Goal: Task Accomplishment & Management: Manage account settings

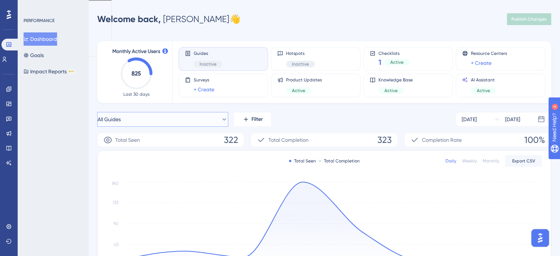
click at [190, 115] on button "All Guides" at bounding box center [162, 119] width 131 height 15
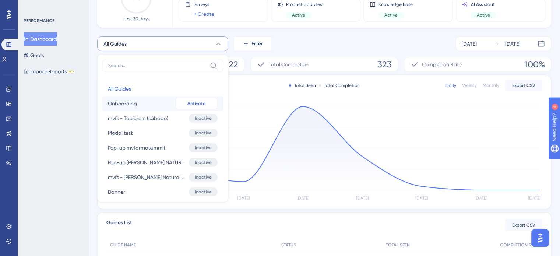
click at [194, 104] on span "Activate" at bounding box center [196, 104] width 18 height 6
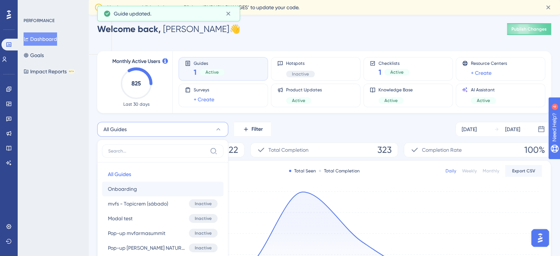
scroll to position [0, 0]
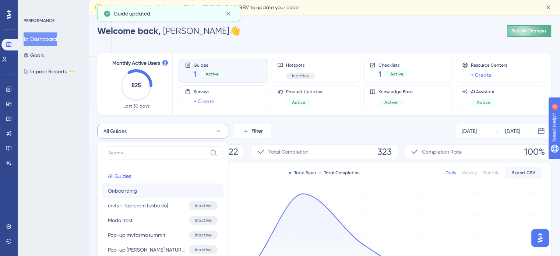
click at [530, 31] on span "Publish Changes" at bounding box center [529, 31] width 35 height 6
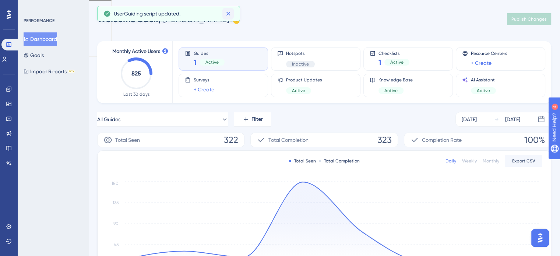
click at [229, 13] on icon at bounding box center [228, 13] width 7 height 7
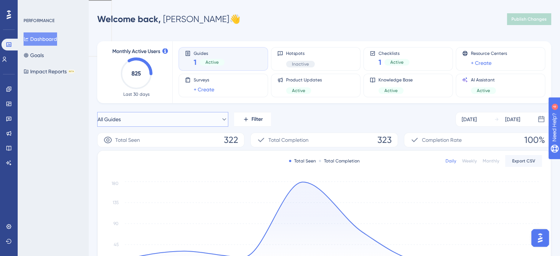
click at [130, 121] on button "All Guides" at bounding box center [162, 119] width 131 height 15
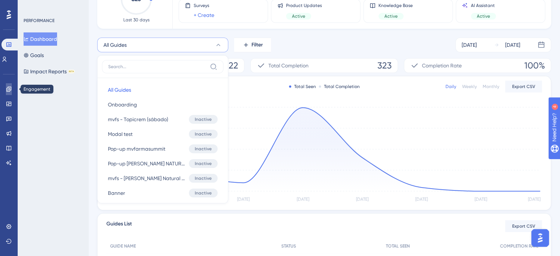
click at [10, 90] on icon at bounding box center [8, 89] width 5 height 5
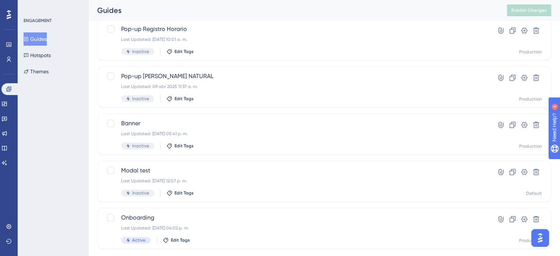
scroll to position [253, 0]
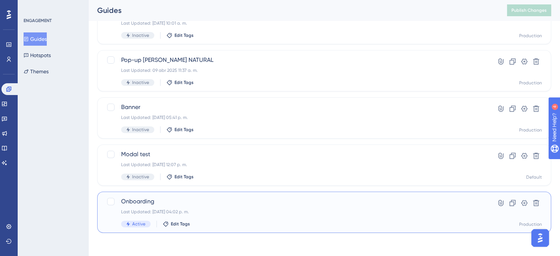
click at [140, 202] on span "Onboarding" at bounding box center [294, 201] width 347 height 9
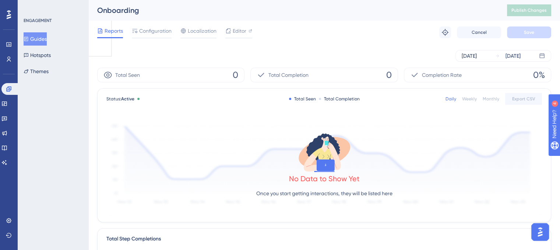
click at [486, 49] on div "Sep 03 2025 Sep 09 2025" at bounding box center [324, 56] width 454 height 24
click at [477, 55] on div "Sep 03 2025" at bounding box center [469, 56] width 15 height 9
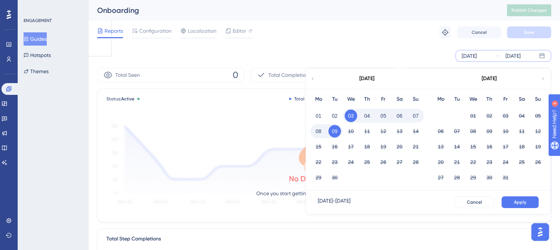
click at [315, 78] on icon at bounding box center [312, 79] width 4 height 7
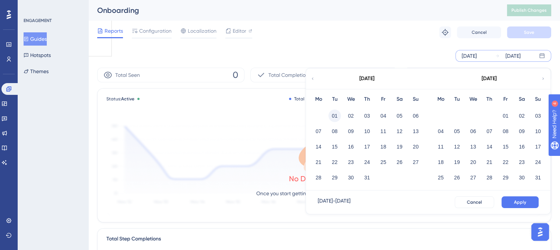
click at [334, 114] on button "01" at bounding box center [335, 116] width 13 height 13
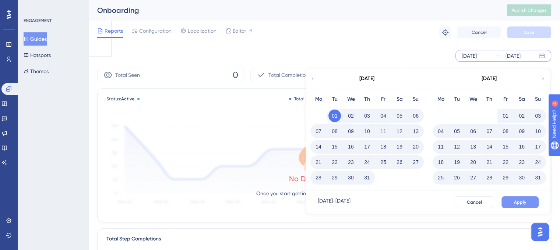
click at [529, 200] on button "Apply" at bounding box center [520, 203] width 37 height 12
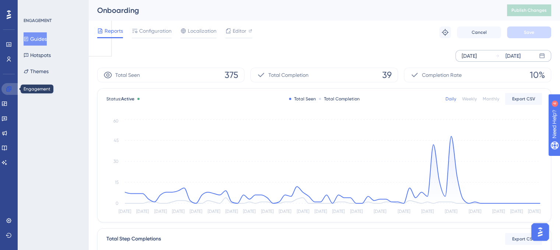
click at [7, 91] on icon at bounding box center [9, 89] width 6 height 6
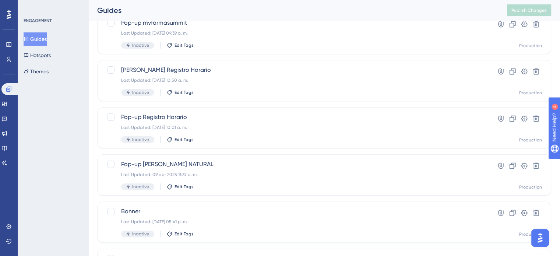
scroll to position [150, 0]
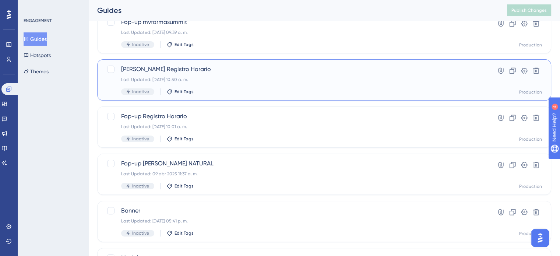
click at [177, 72] on span "Campaña Registro Horario" at bounding box center [294, 69] width 347 height 9
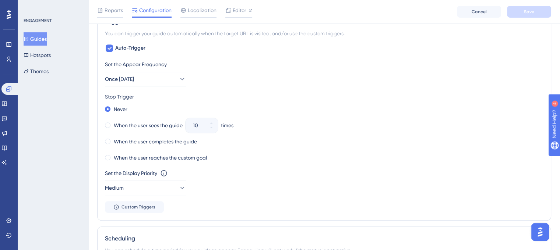
scroll to position [376, 0]
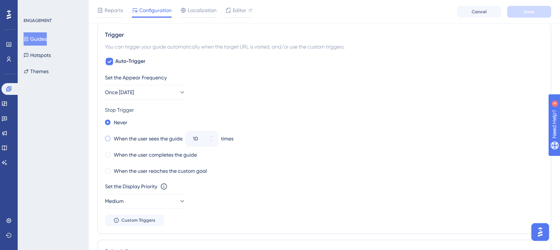
click at [108, 138] on span at bounding box center [108, 139] width 6 height 6
click at [113, 137] on input "radio" at bounding box center [113, 137] width 0 height 0
click at [213, 142] on icon at bounding box center [211, 141] width 4 height 4
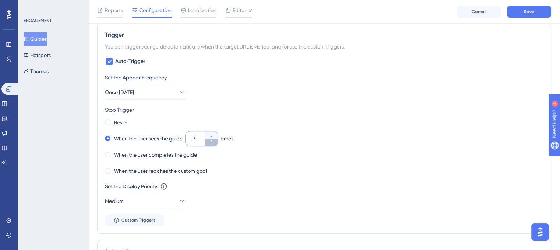
click at [213, 142] on icon at bounding box center [211, 141] width 4 height 4
type input "5"
click at [435, 144] on div "Never When the user sees the guide 5 times When the user completes the guide Wh…" at bounding box center [324, 146] width 439 height 59
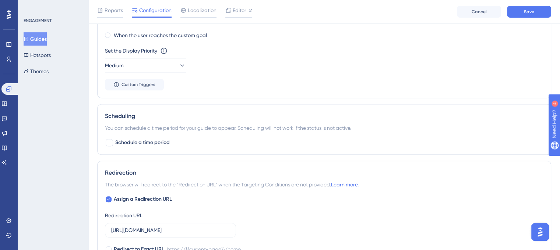
scroll to position [514, 0]
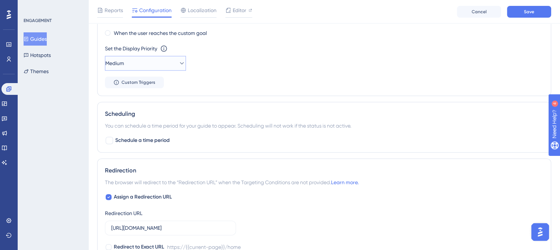
click at [180, 63] on icon at bounding box center [182, 63] width 4 height 2
click at [138, 131] on div "Highest Highest" at bounding box center [146, 130] width 60 height 15
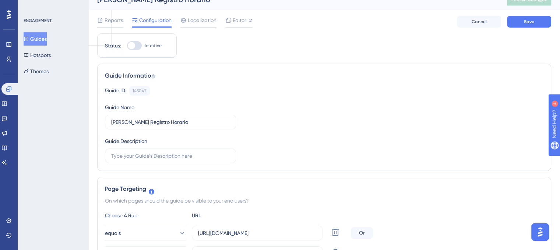
scroll to position [0, 0]
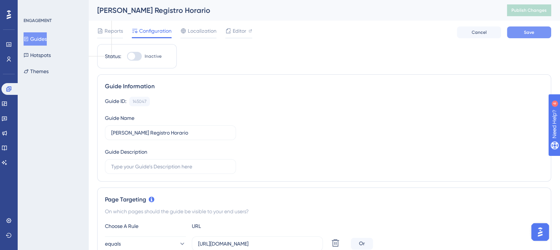
click at [530, 32] on span "Save" at bounding box center [529, 32] width 10 height 6
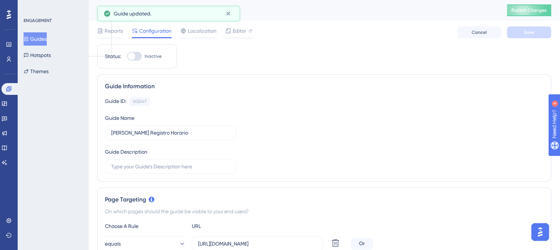
drag, startPoint x: 136, startPoint y: 55, endPoint x: 170, endPoint y: 67, distance: 36.0
click at [170, 67] on div "Status: Inactive" at bounding box center [137, 56] width 80 height 24
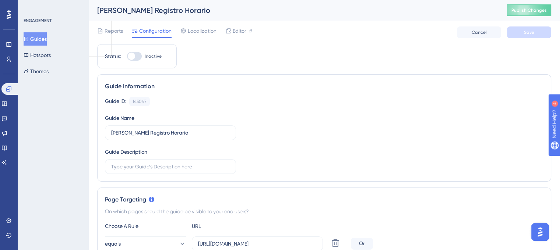
click at [130, 55] on div at bounding box center [131, 56] width 7 height 7
click at [127, 56] on input "Inactive" at bounding box center [127, 56] width 0 height 0
checkbox input "true"
click at [531, 33] on span "Save" at bounding box center [529, 32] width 10 height 6
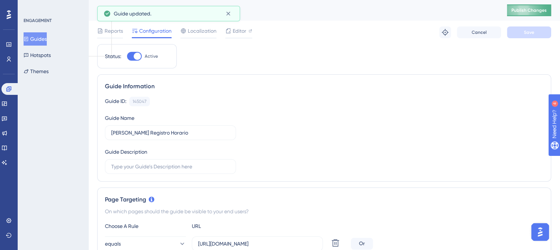
click at [538, 10] on span "Publish Changes" at bounding box center [529, 10] width 35 height 6
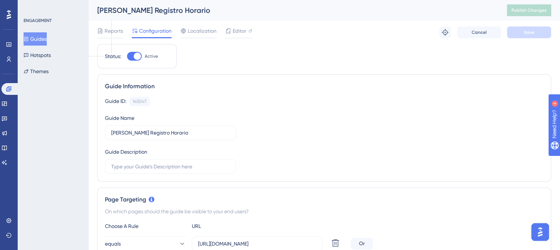
click at [40, 40] on button "Guides" at bounding box center [35, 38] width 23 height 13
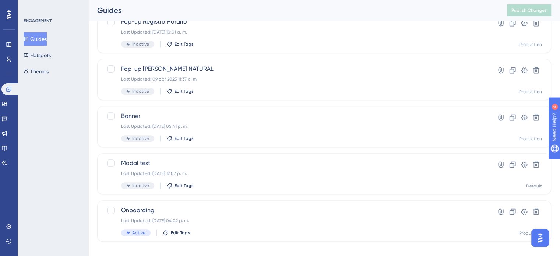
scroll to position [253, 0]
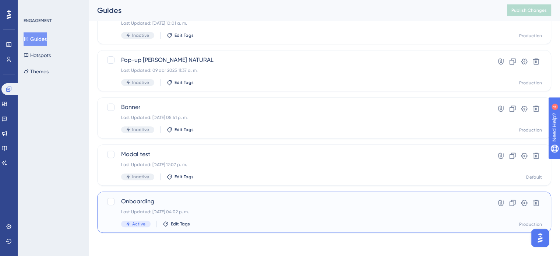
click at [137, 201] on span "Onboarding" at bounding box center [294, 201] width 347 height 9
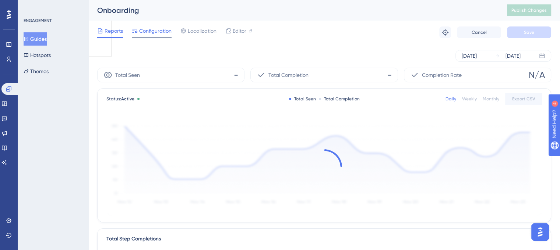
click at [155, 28] on span "Configuration" at bounding box center [155, 31] width 32 height 9
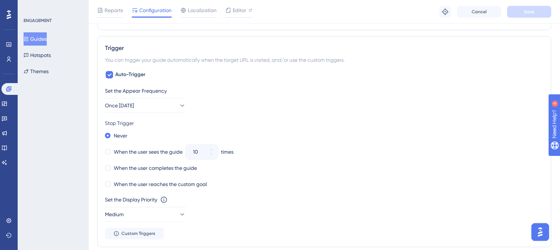
scroll to position [340, 0]
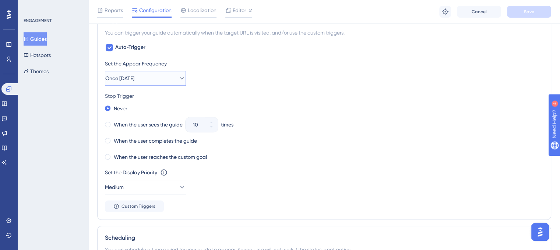
click at [180, 80] on button "Once in 1 day" at bounding box center [145, 78] width 81 height 15
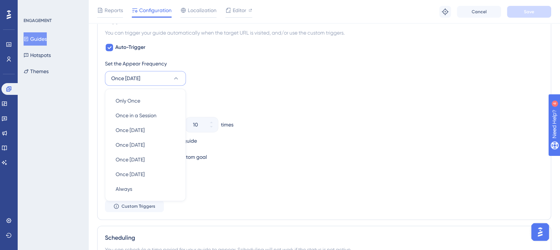
scroll to position [358, 0]
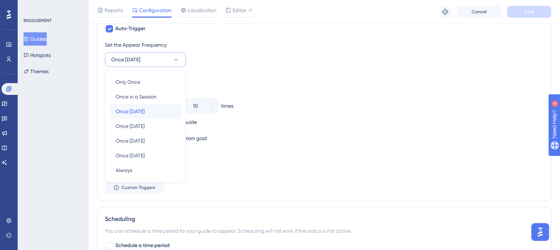
click at [144, 107] on span "Once in 1 day" at bounding box center [130, 111] width 29 height 9
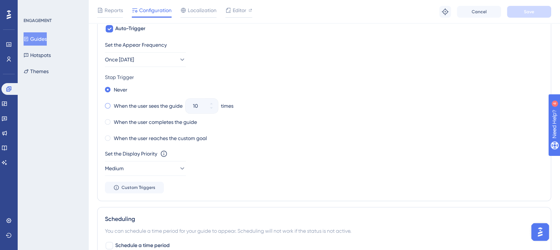
click at [122, 104] on label "When the user sees the guide" at bounding box center [148, 106] width 69 height 9
click at [160, 122] on label "When the user completes the guide" at bounding box center [155, 122] width 83 height 9
click at [167, 57] on button "Once in 1 day" at bounding box center [145, 59] width 81 height 15
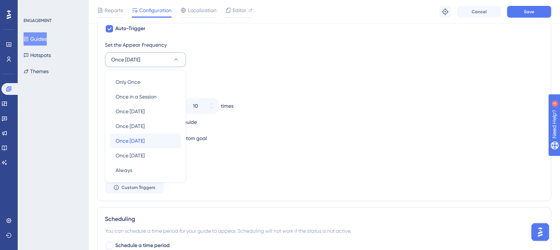
click at [145, 139] on span "Once in 30 days" at bounding box center [130, 141] width 29 height 9
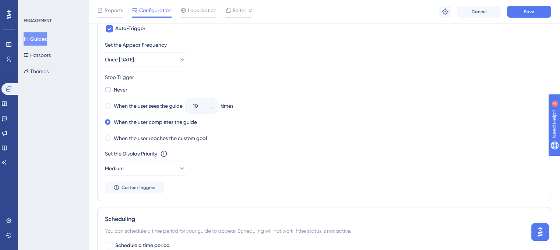
click at [109, 88] on span at bounding box center [108, 90] width 6 height 6
click at [113, 88] on input "radio" at bounding box center [113, 88] width 0 height 0
click at [529, 10] on span "Save" at bounding box center [529, 12] width 10 height 6
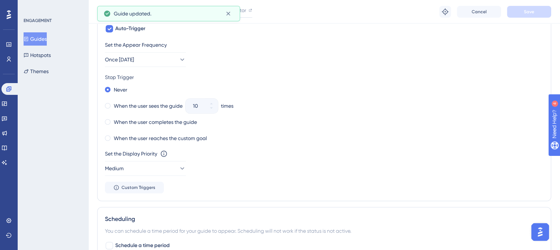
scroll to position [0, 0]
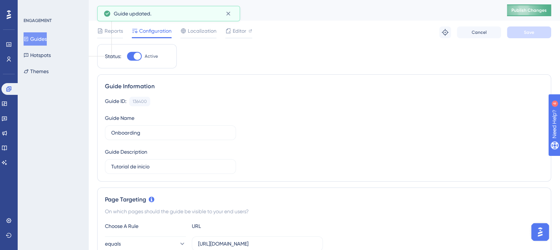
click at [537, 10] on span "Publish Changes" at bounding box center [529, 10] width 35 height 6
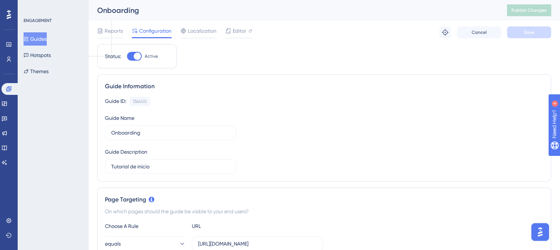
click at [227, 13] on div "Onboarding" at bounding box center [293, 10] width 392 height 10
